Goal: Task Accomplishment & Management: Complete application form

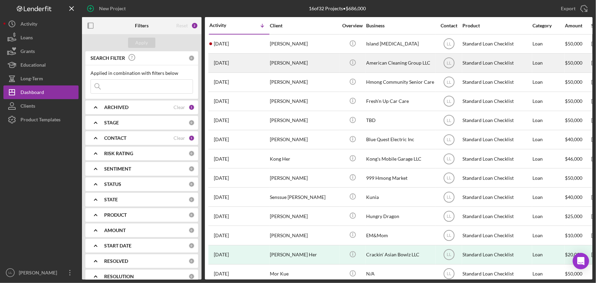
click at [243, 67] on div "[DATE] [PERSON_NAME]" at bounding box center [239, 63] width 60 height 18
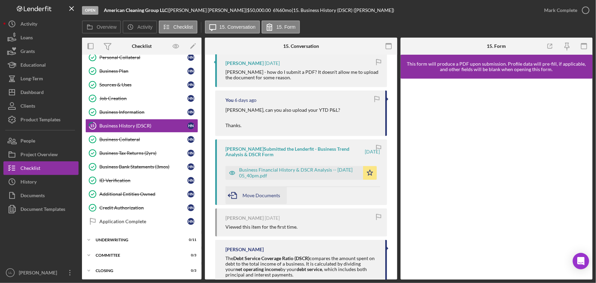
scroll to position [225, 0]
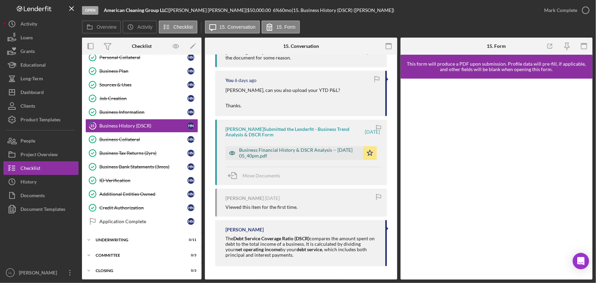
click at [279, 152] on div "Business Financial History & DSCR Analysis -- 2025-07-24 05_40pm.pdf" at bounding box center [299, 152] width 120 height 11
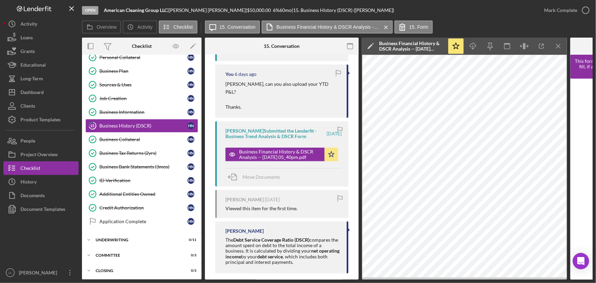
scroll to position [233, 0]
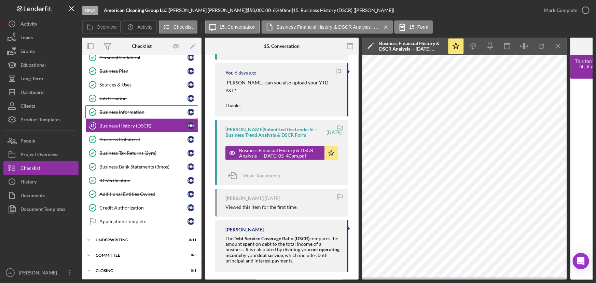
click at [128, 106] on link "Business Information Business Information H N" at bounding box center [141, 112] width 113 height 14
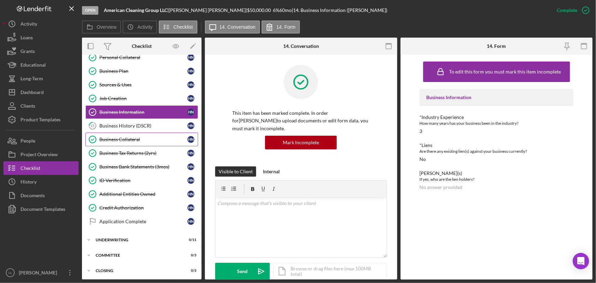
click at [145, 132] on link "Business Collateral Business Collateral H N" at bounding box center [141, 139] width 113 height 14
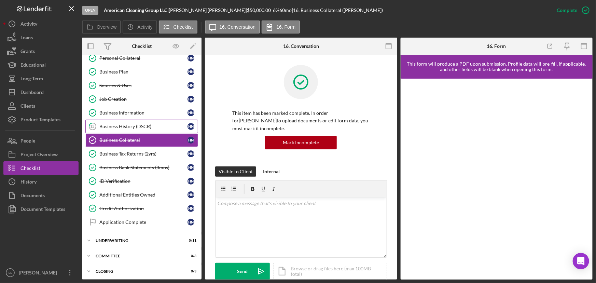
scroll to position [144, 0]
click at [143, 123] on div "Business History (DSCR)" at bounding box center [143, 125] width 88 height 5
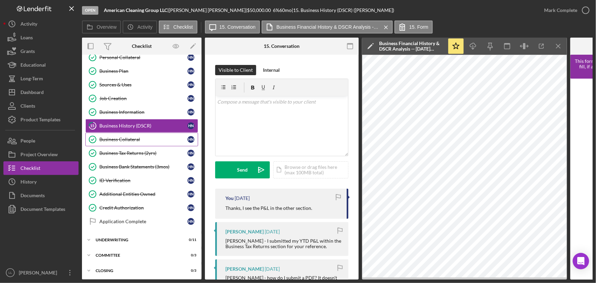
click at [146, 133] on link "Business Collateral Business Collateral H N" at bounding box center [141, 139] width 113 height 14
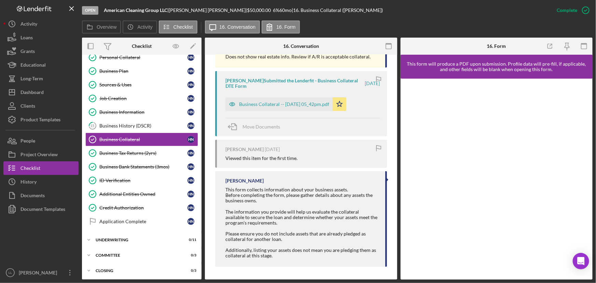
scroll to position [288, 0]
click at [132, 153] on div "Business Tax Returns (2yrs)" at bounding box center [143, 152] width 88 height 5
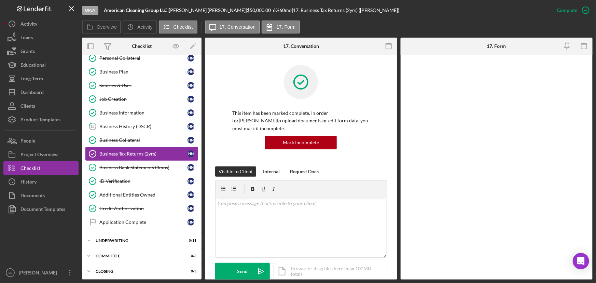
scroll to position [144, 0]
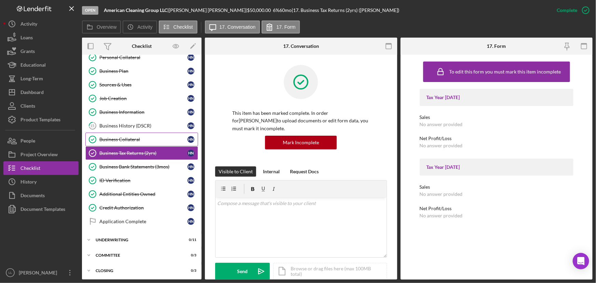
click at [129, 140] on div "Business Collateral" at bounding box center [143, 139] width 88 height 5
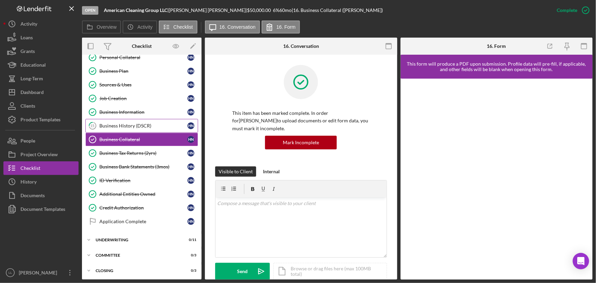
click at [144, 124] on div "Business History (DSCR)" at bounding box center [143, 125] width 88 height 5
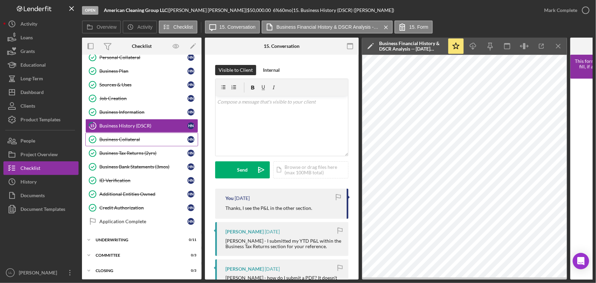
click at [129, 140] on div "Business Collateral" at bounding box center [143, 139] width 88 height 5
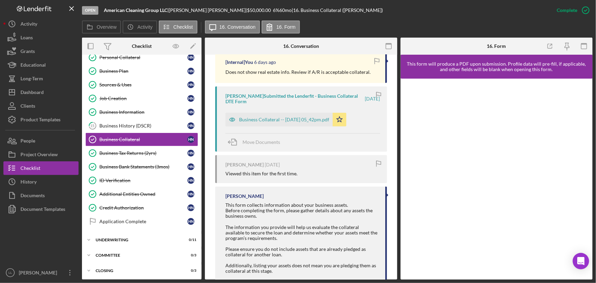
scroll to position [288, 0]
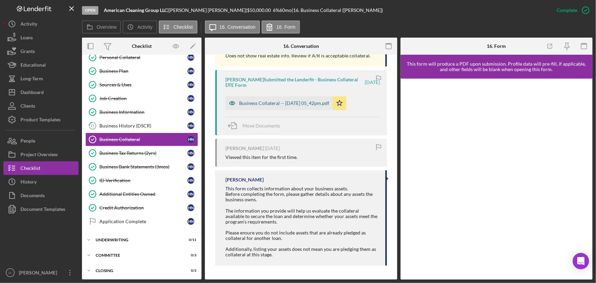
click at [294, 99] on div "Business Collateral -- 2025-07-24 05_42pm.pdf" at bounding box center [278, 103] width 107 height 14
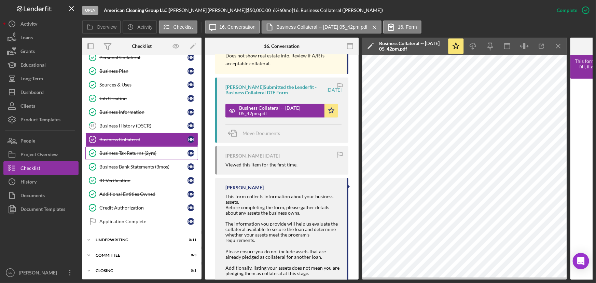
click at [146, 153] on div "Business Tax Returns (2yrs)" at bounding box center [143, 152] width 88 height 5
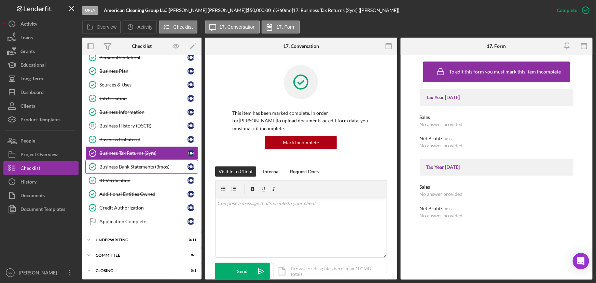
click at [144, 161] on link "Business Bank Statements (3mos) Business Bank Statements (3mos) H N" at bounding box center [141, 167] width 113 height 14
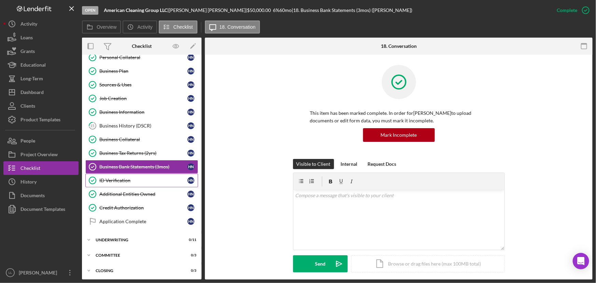
click at [134, 177] on div "ID Verification" at bounding box center [143, 179] width 88 height 5
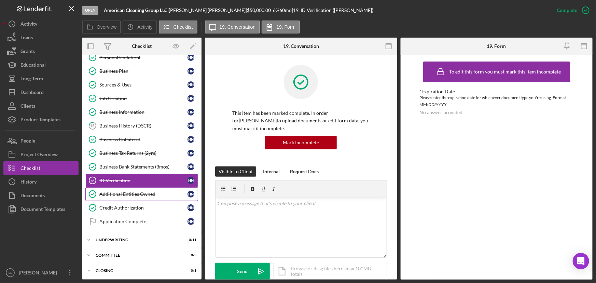
click at [135, 189] on link "Additional Entities Owned Additional Entities Owned H N" at bounding box center [141, 194] width 113 height 14
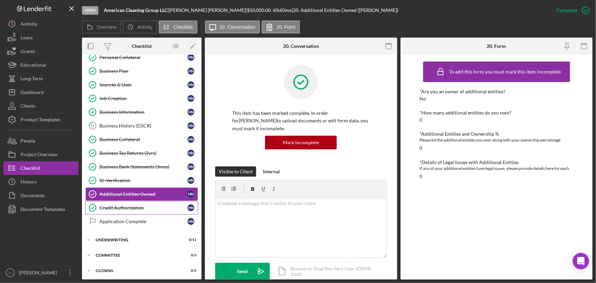
click at [137, 201] on link "Credit Authorization Credit Authorization H N" at bounding box center [141, 208] width 113 height 14
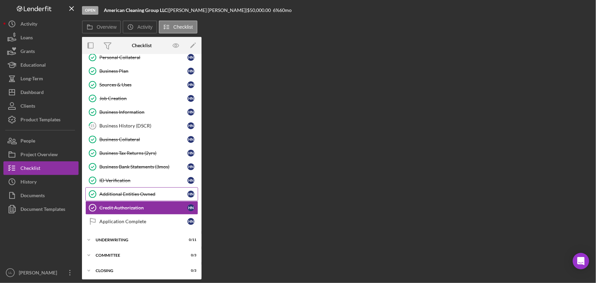
scroll to position [144, 0]
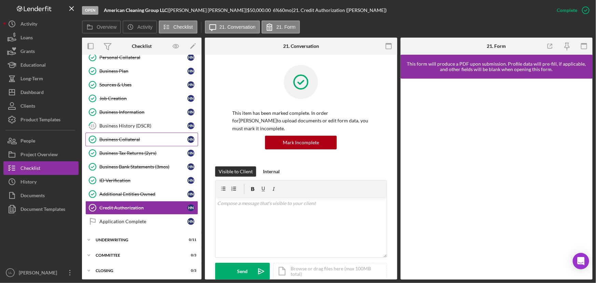
click at [142, 133] on link "Business Collateral Business Collateral H N" at bounding box center [141, 139] width 113 height 14
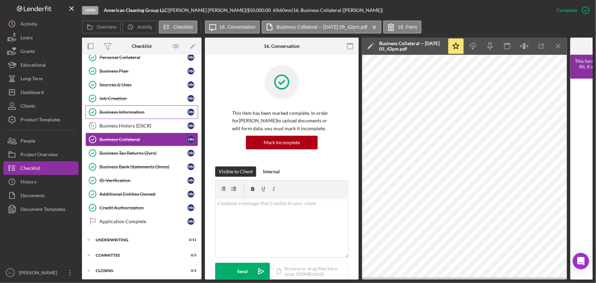
click at [144, 111] on div "Business Information" at bounding box center [143, 111] width 88 height 5
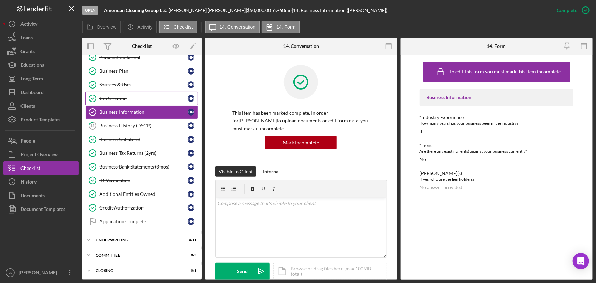
click at [145, 99] on div "Job Creation" at bounding box center [143, 98] width 88 height 5
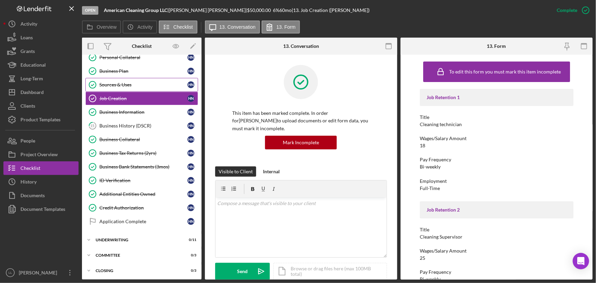
click at [143, 88] on link "Sources & Uses Sources & Uses H N" at bounding box center [141, 85] width 113 height 14
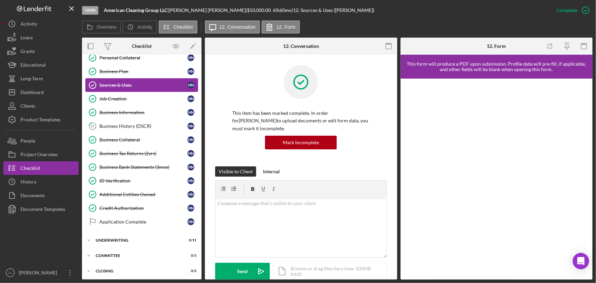
scroll to position [20, 0]
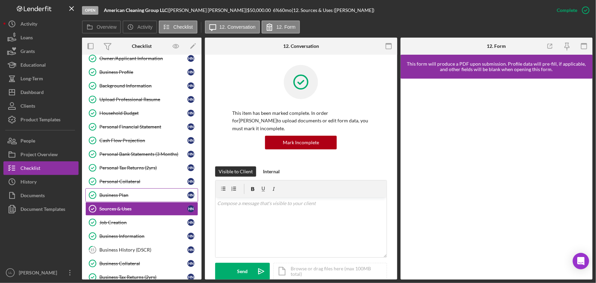
click at [129, 195] on div "Business Plan" at bounding box center [143, 194] width 88 height 5
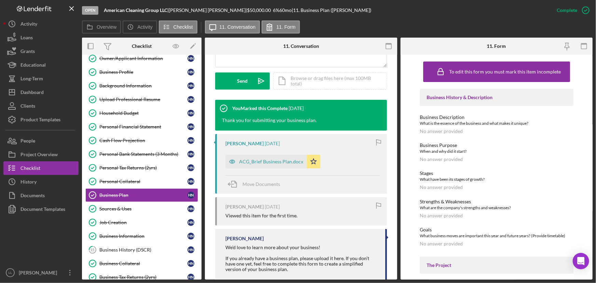
scroll to position [205, 0]
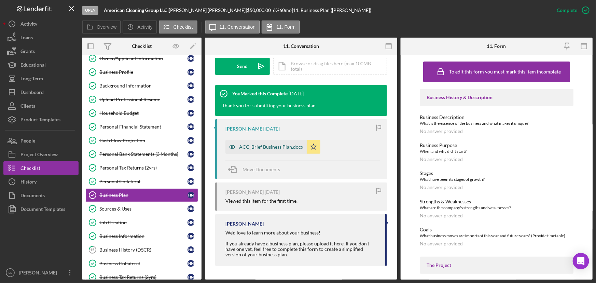
click at [254, 147] on div "ACG_Brief Business Plan.docx" at bounding box center [271, 146] width 64 height 5
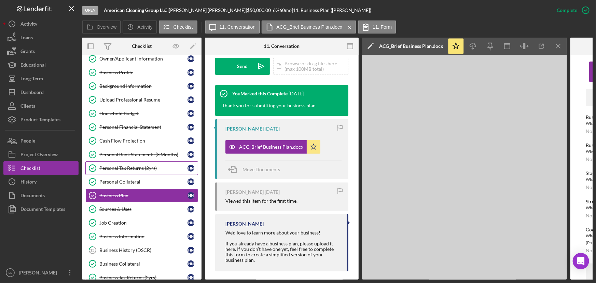
scroll to position [31, 0]
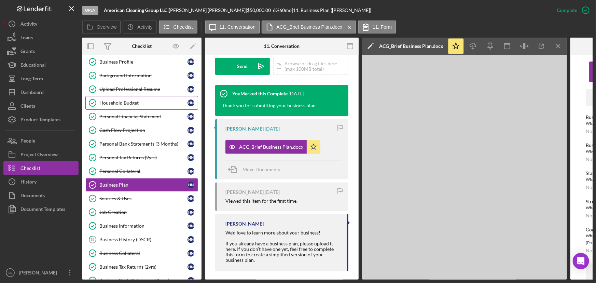
click at [137, 100] on div "Household Budget" at bounding box center [143, 102] width 88 height 5
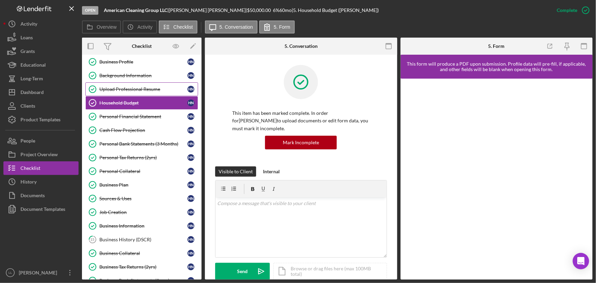
click at [136, 91] on div "Upload Professional Resume" at bounding box center [143, 88] width 88 height 5
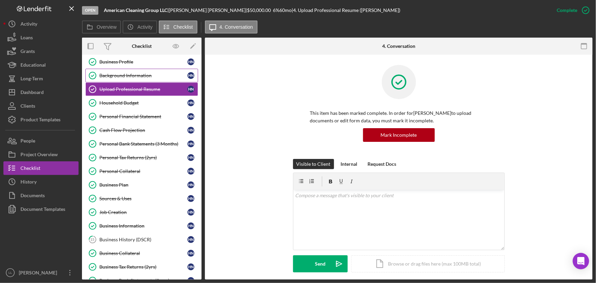
click at [135, 78] on link "Background Information Background Information H N" at bounding box center [141, 76] width 113 height 14
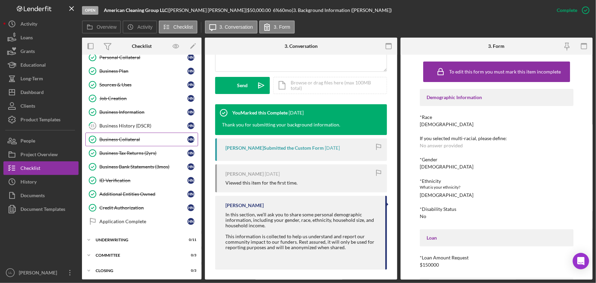
scroll to position [186, 0]
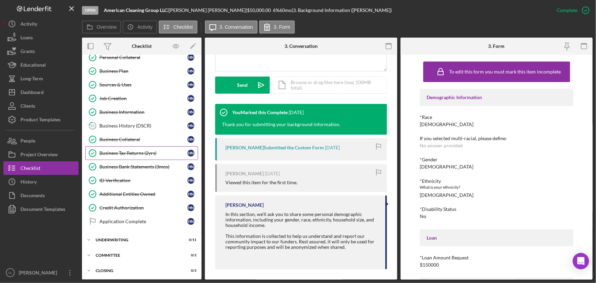
click at [154, 150] on div "Business Tax Returns (2yrs)" at bounding box center [143, 152] width 88 height 5
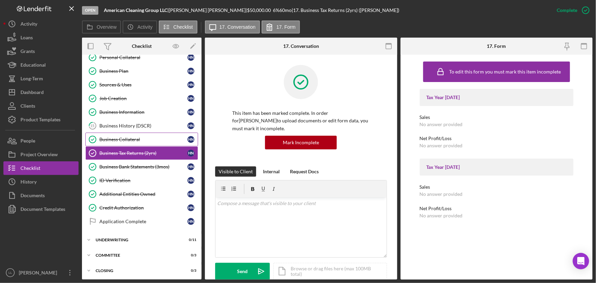
click at [147, 137] on div "Business Collateral" at bounding box center [143, 139] width 88 height 5
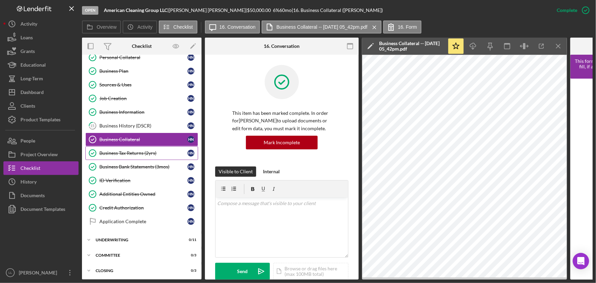
click at [151, 151] on div "Business Tax Returns (2yrs)" at bounding box center [143, 152] width 88 height 5
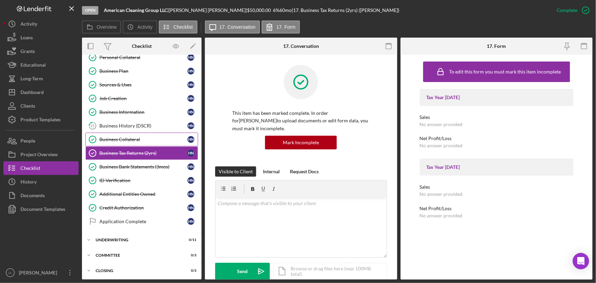
click at [144, 133] on link "Business Collateral Business Collateral H N" at bounding box center [141, 139] width 113 height 14
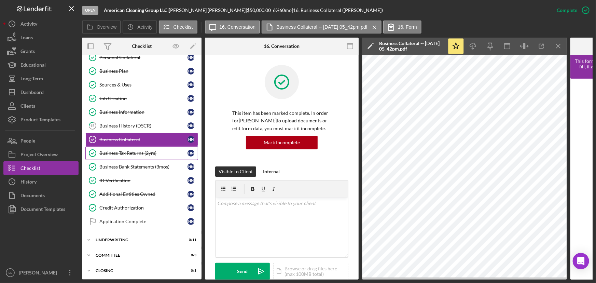
click at [146, 152] on div "Business Tax Returns (2yrs)" at bounding box center [143, 152] width 88 height 5
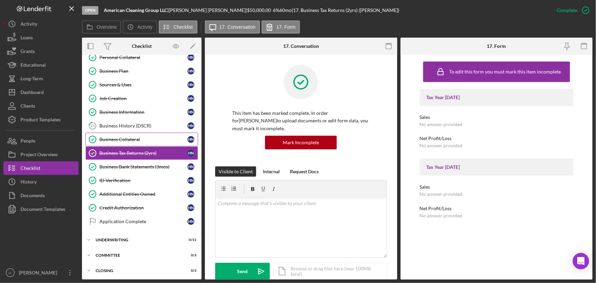
click at [144, 138] on div "Business Collateral" at bounding box center [143, 139] width 88 height 5
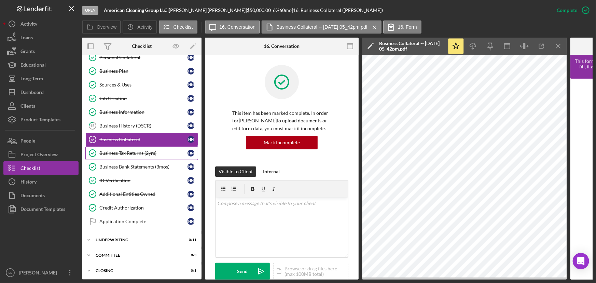
click at [141, 151] on div "Business Tax Returns (2yrs)" at bounding box center [143, 152] width 88 height 5
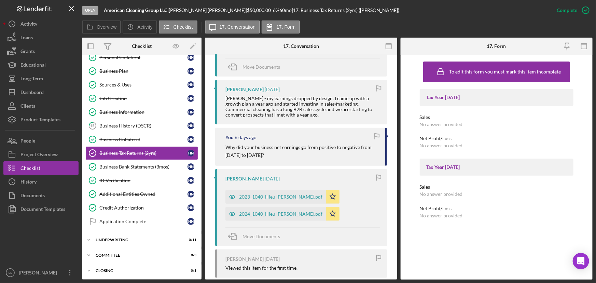
scroll to position [372, 0]
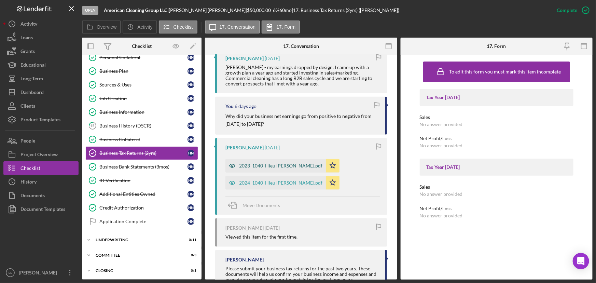
click at [281, 166] on div "2023_1040_Hieu Nguyen.pdf" at bounding box center [280, 165] width 83 height 5
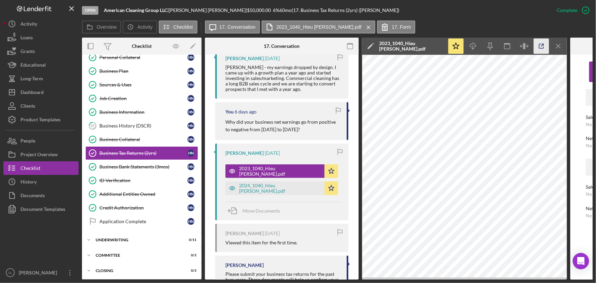
click at [538, 49] on icon "button" at bounding box center [540, 46] width 15 height 15
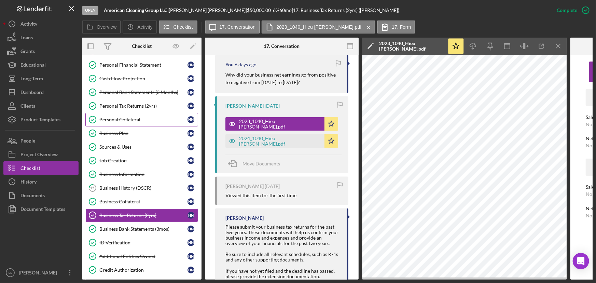
scroll to position [0, 0]
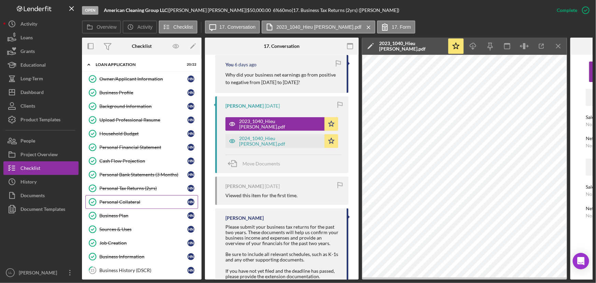
click at [134, 200] on div "Personal Collateral" at bounding box center [143, 201] width 88 height 5
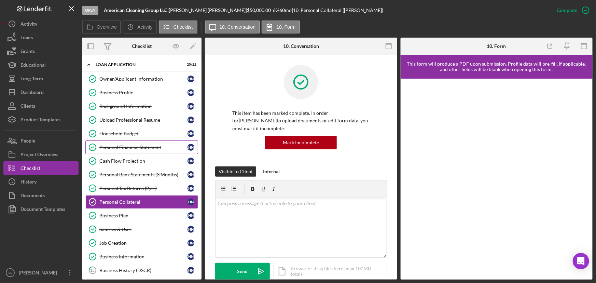
drag, startPoint x: 121, startPoint y: 149, endPoint x: 123, endPoint y: 145, distance: 4.4
click at [123, 145] on div "Personal Financial Statement" at bounding box center [143, 146] width 88 height 5
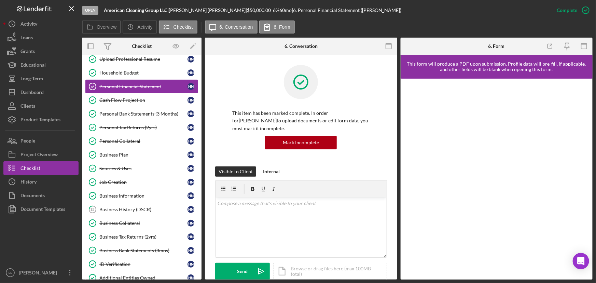
scroll to position [31, 0]
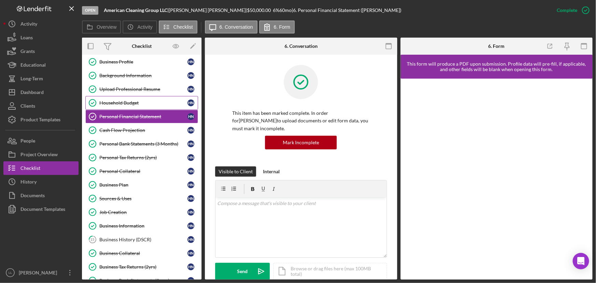
click at [130, 103] on div "Household Budget" at bounding box center [143, 102] width 88 height 5
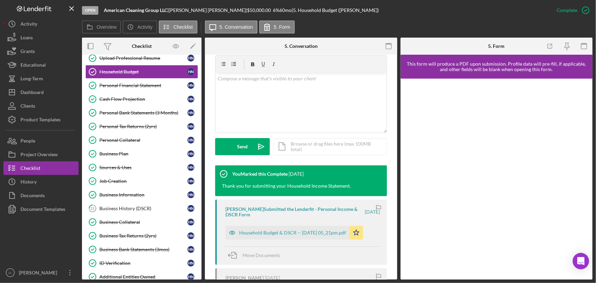
scroll to position [186, 0]
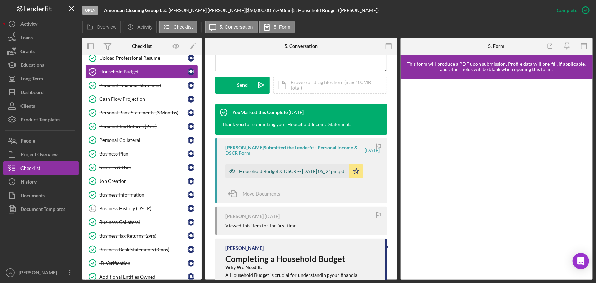
click at [292, 171] on div "Household Budget & DSCR -- 2025-07-24 05_21pm.pdf" at bounding box center [292, 170] width 107 height 5
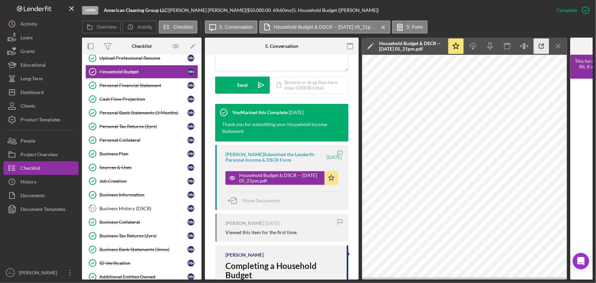
click at [538, 47] on icon "button" at bounding box center [540, 46] width 15 height 15
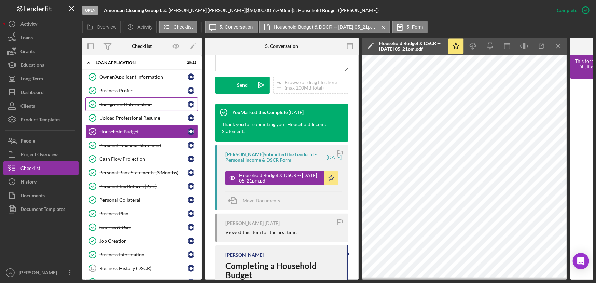
scroll to position [0, 0]
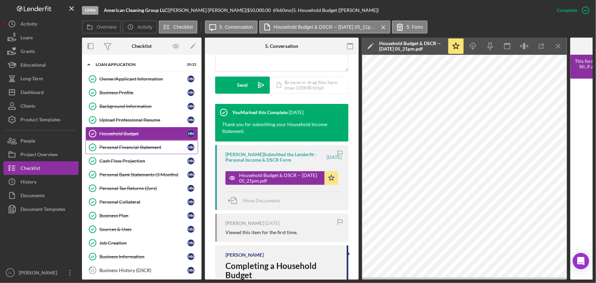
click at [132, 146] on div "Personal Financial Statement" at bounding box center [143, 146] width 88 height 5
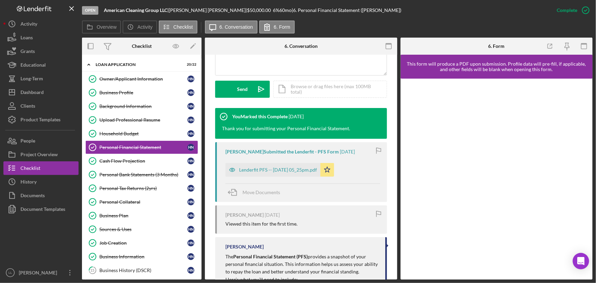
scroll to position [217, 0]
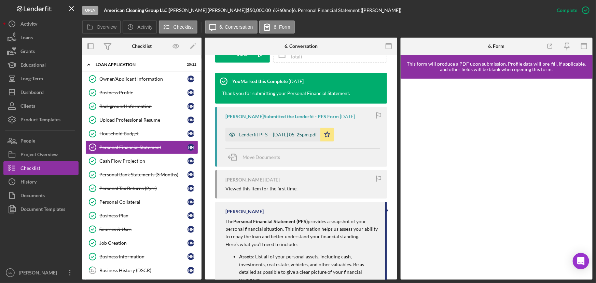
click at [298, 134] on div "Lenderfit PFS -- [DATE] 05_25pm.pdf" at bounding box center [278, 134] width 78 height 5
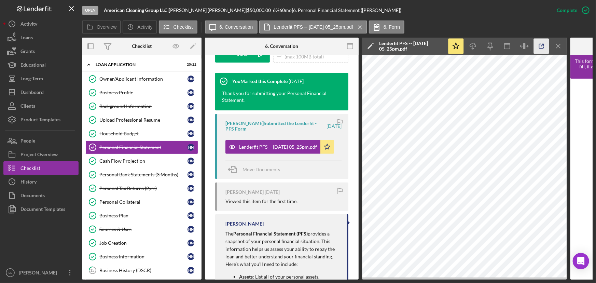
click at [542, 42] on icon "button" at bounding box center [540, 46] width 15 height 15
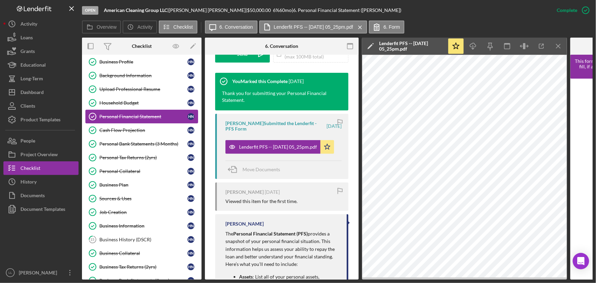
scroll to position [93, 0]
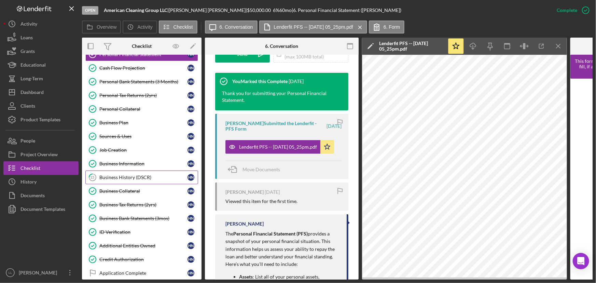
click at [143, 176] on div "Business History (DSCR)" at bounding box center [143, 176] width 88 height 5
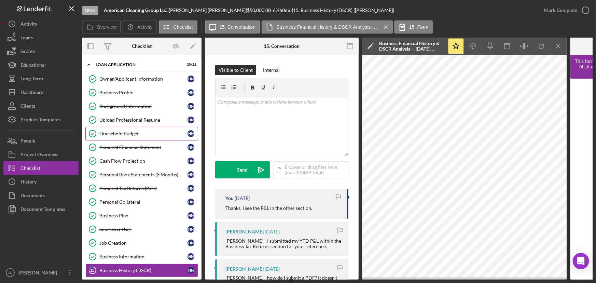
click at [130, 130] on link "Household Budget Household Budget H N" at bounding box center [141, 134] width 113 height 14
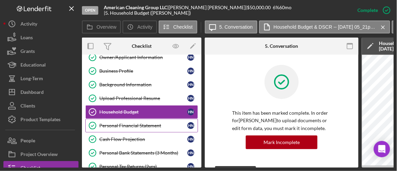
scroll to position [31, 0]
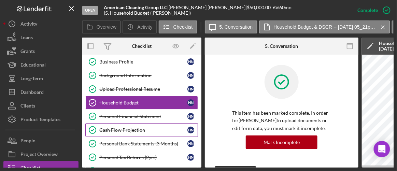
click at [132, 129] on div "Cash Flow Projection" at bounding box center [143, 129] width 88 height 5
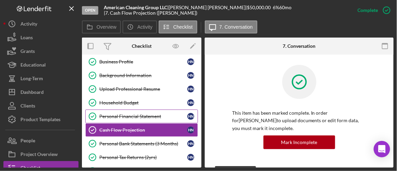
click at [148, 114] on div "Personal Financial Statement" at bounding box center [143, 116] width 88 height 5
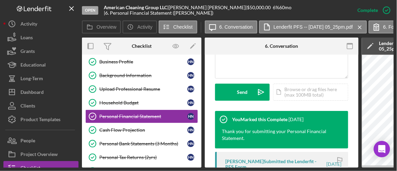
scroll to position [248, 0]
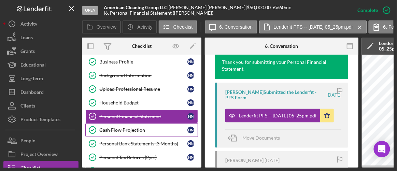
drag, startPoint x: 135, startPoint y: 130, endPoint x: 139, endPoint y: 121, distance: 8.9
click at [135, 130] on div "Cash Flow Projection" at bounding box center [143, 129] width 88 height 5
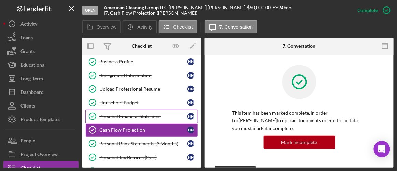
click at [140, 116] on div "Personal Financial Statement" at bounding box center [143, 116] width 88 height 5
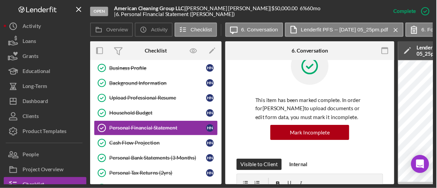
scroll to position [62, 0]
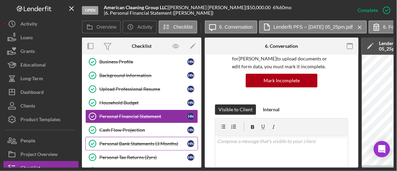
click at [142, 141] on div "Personal Bank Statements (3 Months)" at bounding box center [143, 143] width 88 height 5
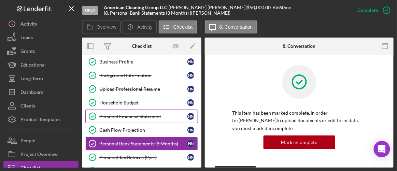
click at [134, 114] on div "Personal Financial Statement" at bounding box center [143, 116] width 88 height 5
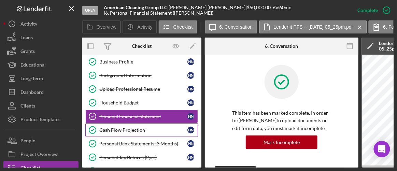
click at [135, 129] on div "Cash Flow Projection" at bounding box center [143, 129] width 88 height 5
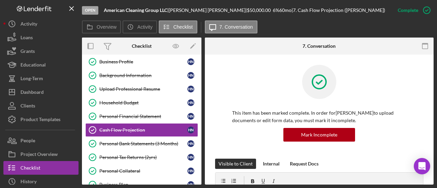
scroll to position [31, 0]
click at [142, 127] on div "Cash Flow Projection" at bounding box center [143, 129] width 88 height 5
click at [143, 116] on div "Personal Financial Statement" at bounding box center [143, 116] width 88 height 5
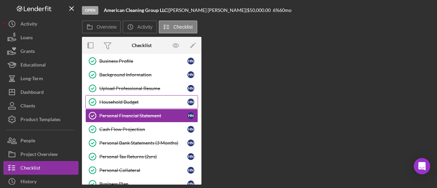
click at [130, 99] on div "Household Budget" at bounding box center [143, 101] width 88 height 5
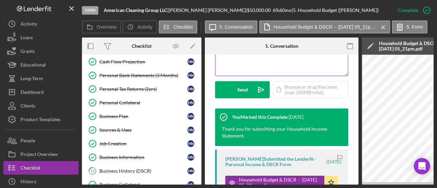
scroll to position [205, 0]
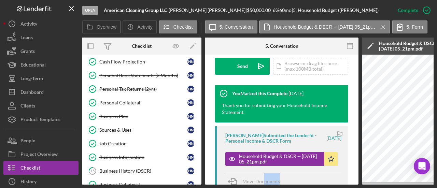
drag, startPoint x: 263, startPoint y: 186, endPoint x: 288, endPoint y: 182, distance: 25.2
click at [288, 182] on div "Open American Cleaning Group LLC | Hieu Nguyen | $50,000.00 6 % 60 mo | 5. Hous…" at bounding box center [218, 94] width 437 height 188
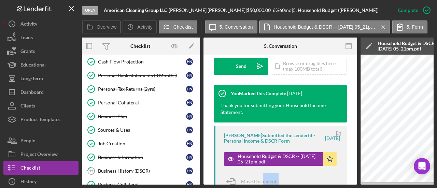
scroll to position [0, 0]
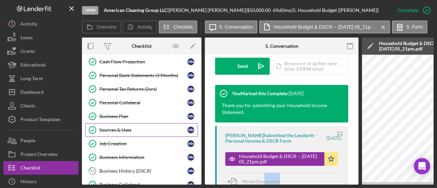
click at [127, 127] on div "Sources & Uses" at bounding box center [143, 129] width 88 height 5
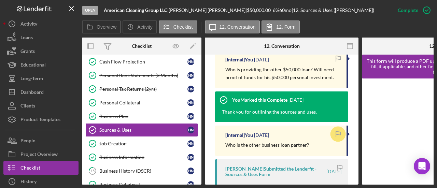
scroll to position [273, 0]
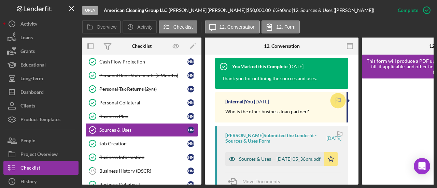
click at [271, 157] on div "Sources & Uses -- 2025-07-24 05_36pm.pdf" at bounding box center [280, 158] width 82 height 5
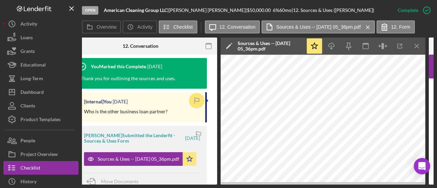
scroll to position [0, 142]
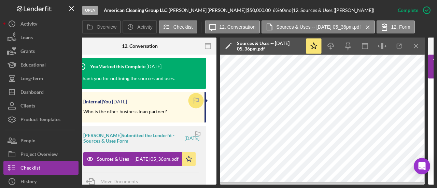
drag, startPoint x: 315, startPoint y: 185, endPoint x: 338, endPoint y: 186, distance: 23.6
click at [338, 186] on div "Open American Cleaning Group LLC | Hieu Nguyen | $50,000.00 6 % 60 mo | 12. Sou…" at bounding box center [218, 94] width 437 height 188
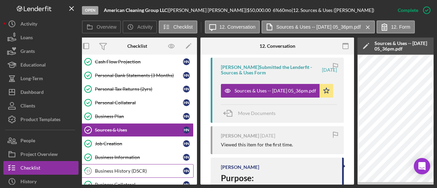
scroll to position [0, 4]
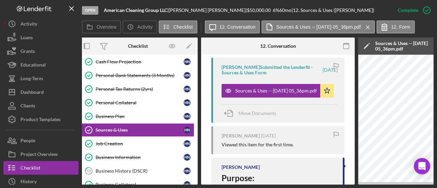
drag, startPoint x: 213, startPoint y: 185, endPoint x: 235, endPoint y: 184, distance: 22.5
click at [235, 184] on div "Overview Internal Workflow Stage Open Icon/Dropdown Arrow Archive (can unarchiv…" at bounding box center [258, 111] width 352 height 147
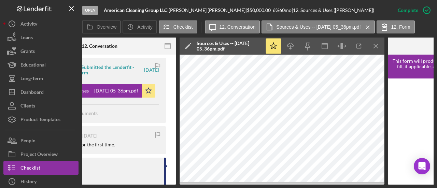
scroll to position [0, 182]
